Goal: Information Seeking & Learning: Learn about a topic

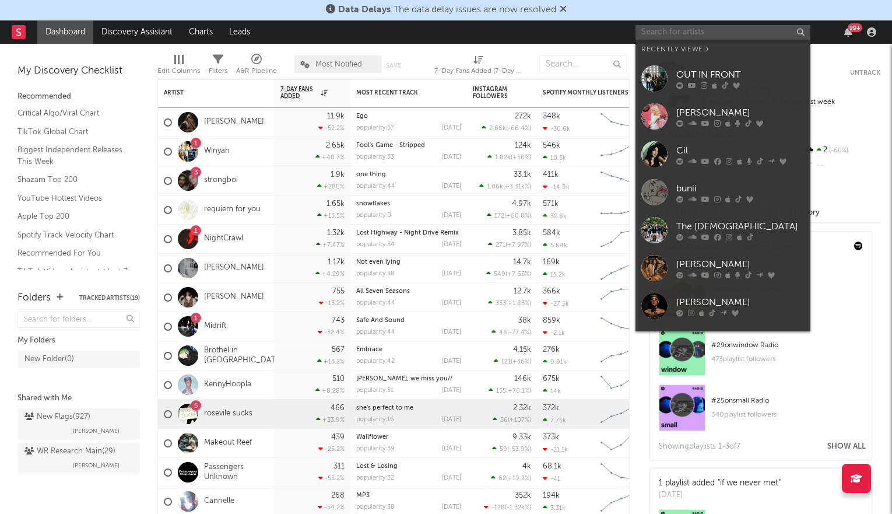
click at [665, 33] on input "text" at bounding box center [723, 32] width 175 height 15
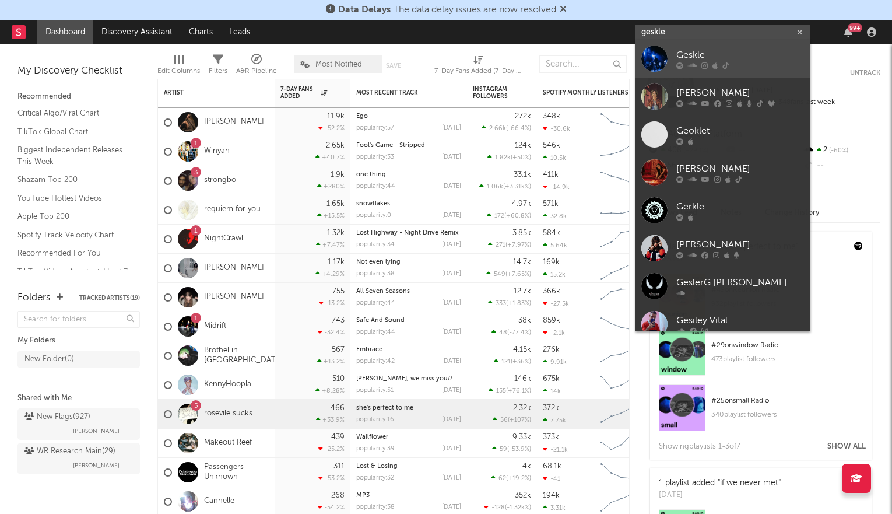
type input "geskle"
click at [682, 56] on div "Geskle" at bounding box center [741, 55] width 128 height 14
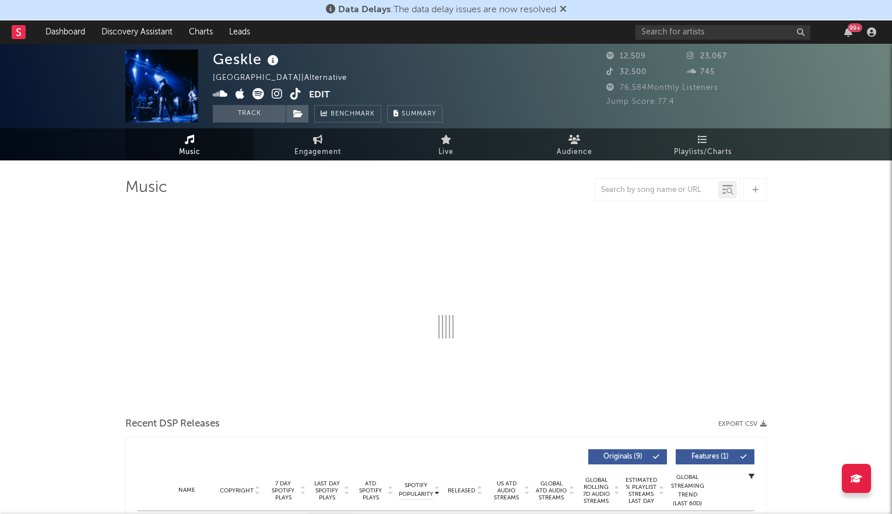
select select "6m"
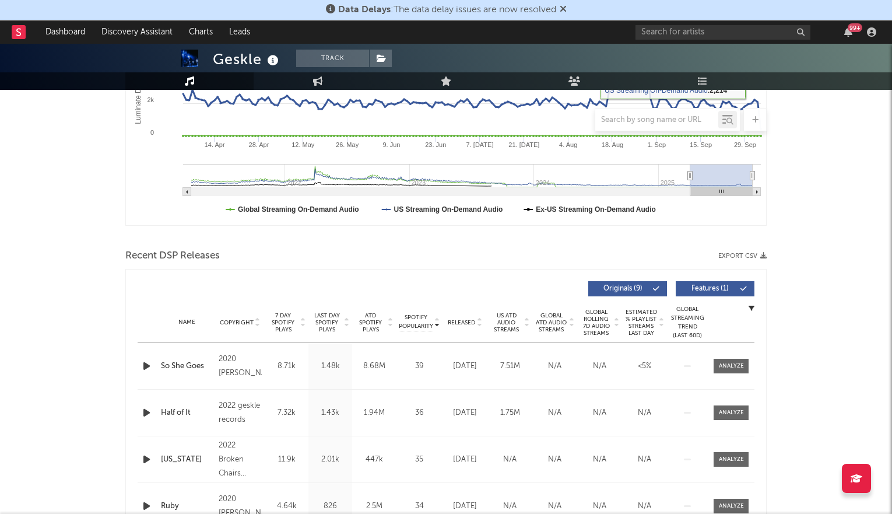
scroll to position [380, 0]
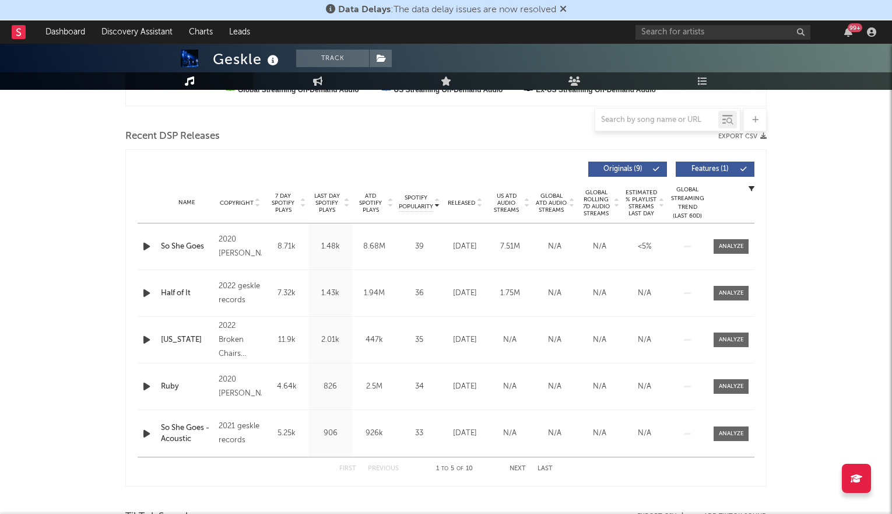
click at [481, 203] on icon at bounding box center [479, 205] width 6 height 5
click at [731, 239] on span at bounding box center [731, 246] width 35 height 15
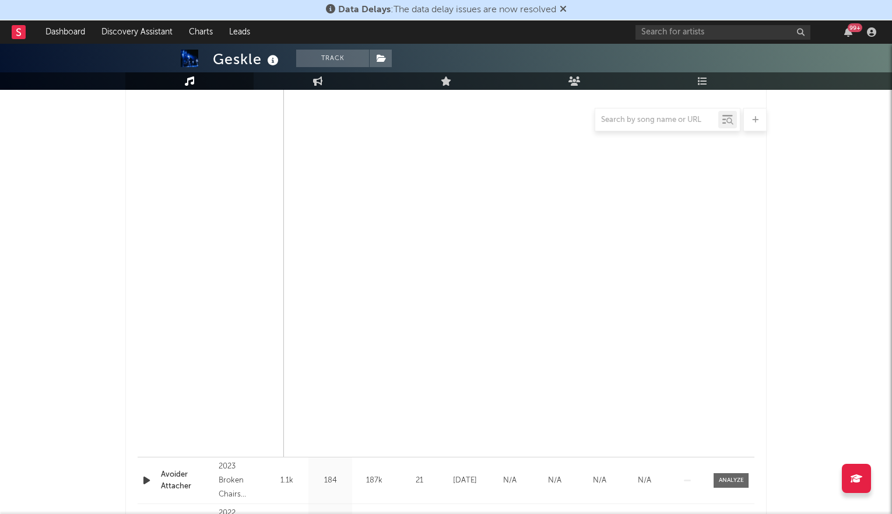
scroll to position [0, 0]
